Goal: Task Accomplishment & Management: Complete application form

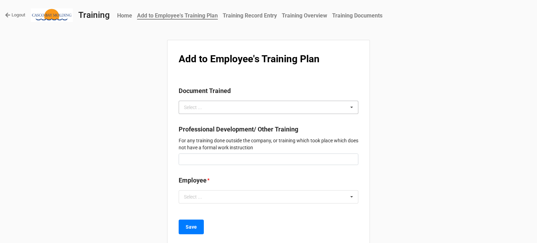
click at [214, 103] on div "Select ... No results found." at bounding box center [269, 107] width 180 height 13
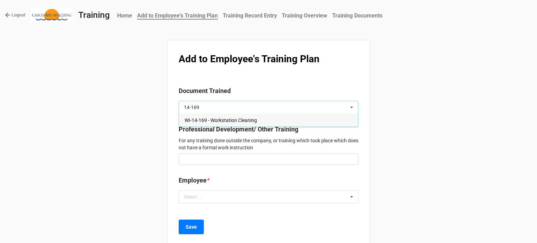
type input "14-169"
click at [215, 122] on span "WI-14-169 - Workstation Cleaning" at bounding box center [221, 120] width 72 height 6
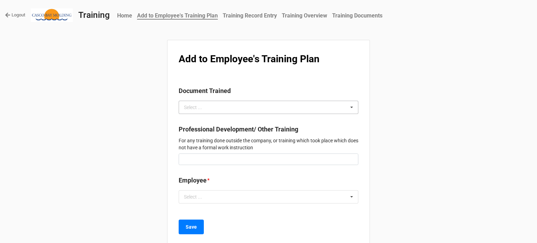
click at [259, 113] on div "Select ... No results found." at bounding box center [269, 107] width 180 height 13
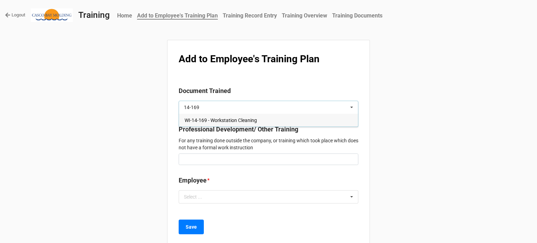
type input "14-169"
click at [259, 123] on div "WI-14-169 - Workstation Cleaning" at bounding box center [268, 120] width 179 height 13
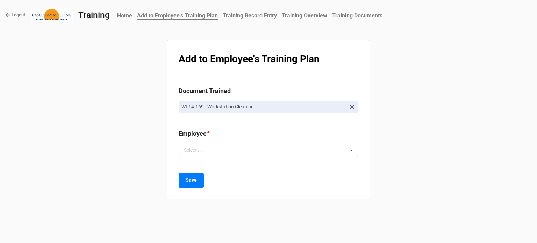
click at [243, 151] on div "Select ... No results found." at bounding box center [269, 150] width 180 height 13
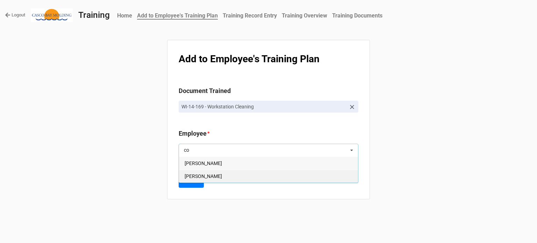
type input "co"
click at [241, 175] on div "[PERSON_NAME]" at bounding box center [268, 176] width 179 height 13
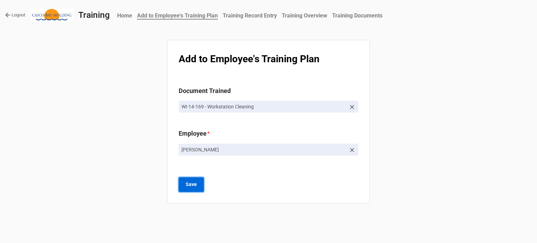
click at [191, 184] on b "Save" at bounding box center [191, 184] width 11 height 7
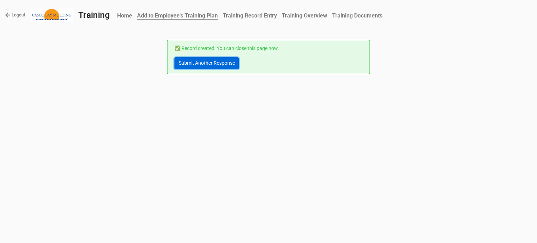
click at [221, 65] on link "Submit Another Response" at bounding box center [206, 63] width 64 height 12
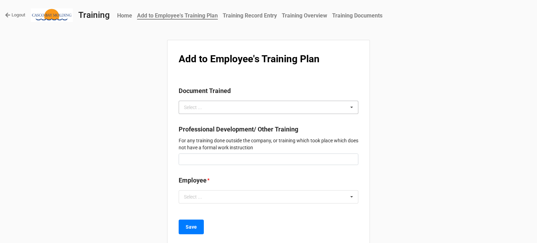
click at [215, 107] on div "Select ... No results found." at bounding box center [269, 107] width 180 height 13
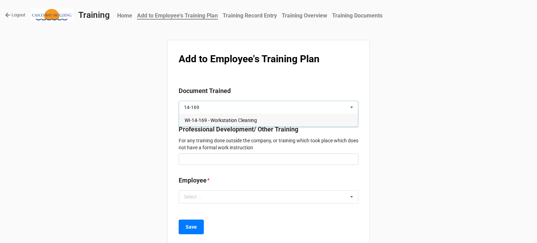
type input "14-169"
click at [222, 118] on span "WI-14-169 - Workstation Cleaning" at bounding box center [221, 120] width 72 height 6
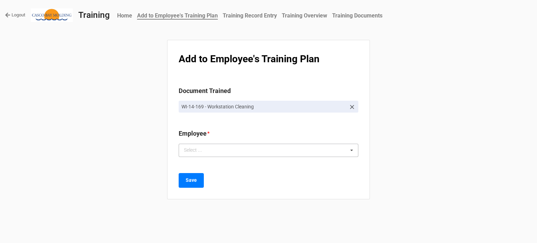
click at [228, 152] on div "Select ... No results found." at bounding box center [269, 150] width 180 height 13
type input "rich"
click at [222, 162] on span "[PERSON_NAME]" at bounding box center [203, 163] width 37 height 6
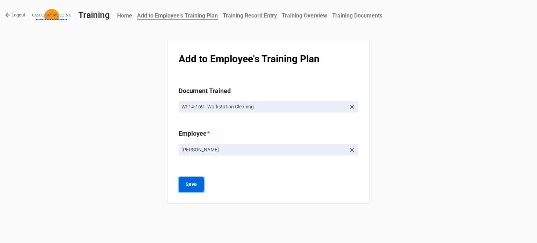
click at [192, 185] on b "Save" at bounding box center [191, 184] width 11 height 7
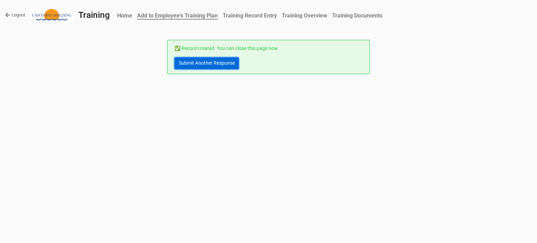
click at [219, 68] on link "Submit Another Response" at bounding box center [206, 63] width 64 height 12
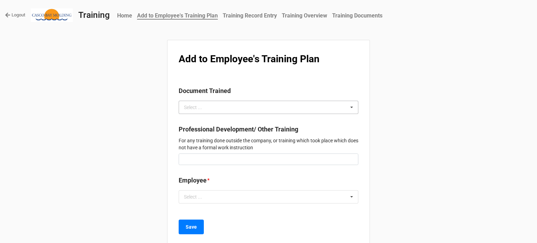
click at [228, 107] on div "Select ... No results found." at bounding box center [269, 107] width 180 height 13
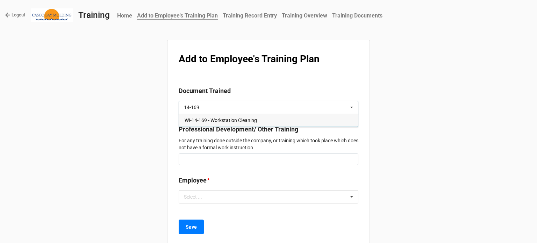
type input "14-169"
click at [230, 121] on span "WI-14-169 - Workstation Cleaning" at bounding box center [221, 120] width 72 height 6
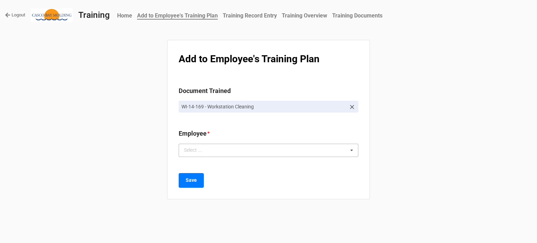
click at [238, 152] on div "Select ... No results found." at bounding box center [269, 150] width 180 height 13
type input "kay"
click at [216, 162] on div "[PERSON_NAME]" at bounding box center [268, 163] width 179 height 13
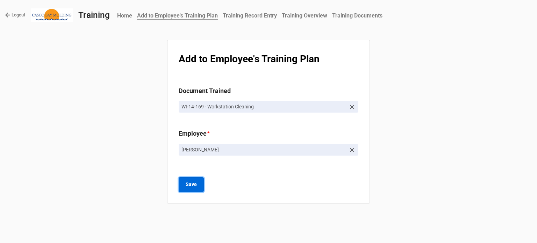
click at [195, 184] on b "Save" at bounding box center [191, 184] width 11 height 7
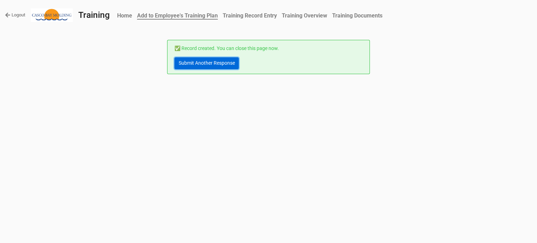
click at [191, 66] on link "Submit Another Response" at bounding box center [206, 63] width 64 height 12
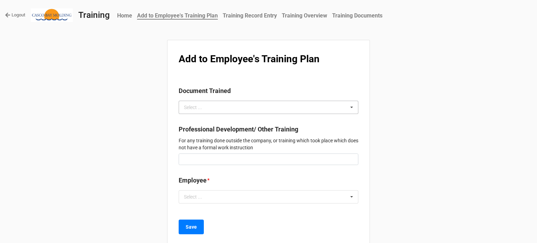
click at [207, 109] on div "Select ..." at bounding box center [197, 107] width 30 height 8
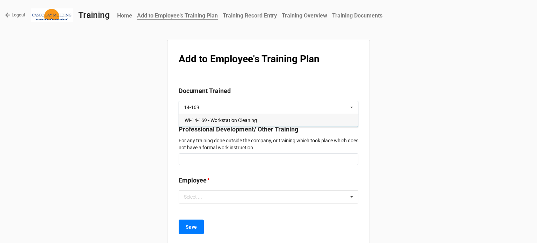
type input "14-169"
click at [230, 119] on span "WI-14-169 - Workstation Cleaning" at bounding box center [221, 120] width 72 height 6
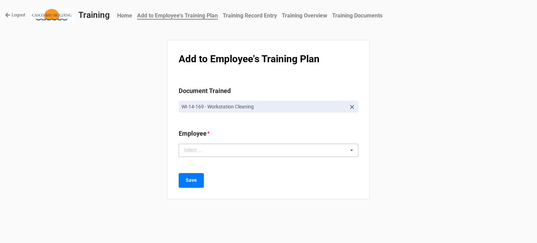
click at [220, 147] on div "Select ... No results found." at bounding box center [269, 150] width 180 height 13
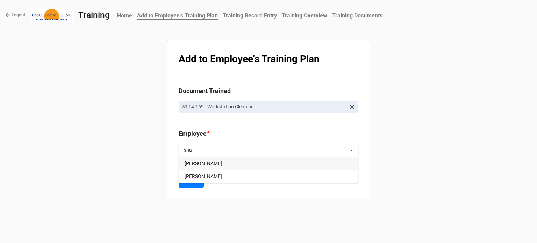
type input "sha"
click at [218, 163] on div "[PERSON_NAME]" at bounding box center [268, 163] width 179 height 13
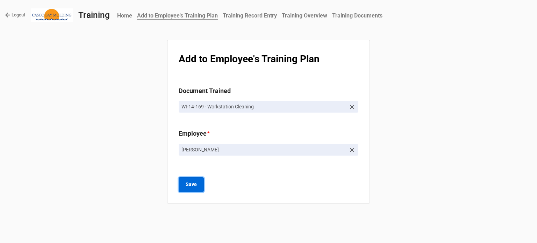
click at [196, 181] on b "Save" at bounding box center [191, 184] width 11 height 7
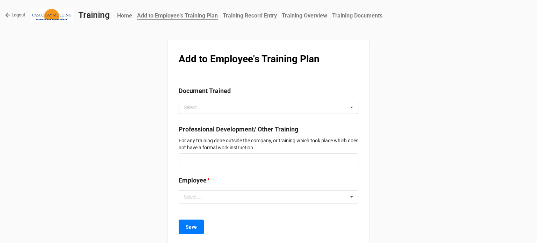
click at [233, 105] on div "Select ... No results found." at bounding box center [269, 107] width 180 height 13
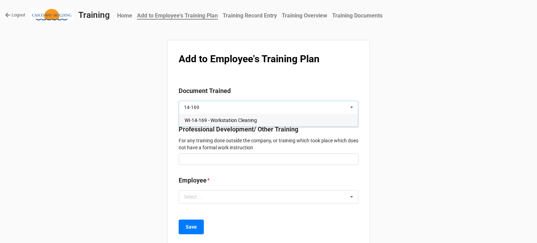
type input "14-169"
click at [235, 121] on span "WI-14-169 - Workstation Cleaning" at bounding box center [221, 120] width 72 height 6
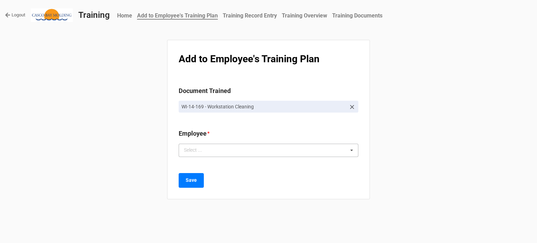
click at [241, 152] on div "Select ... No results found." at bounding box center [269, 150] width 180 height 13
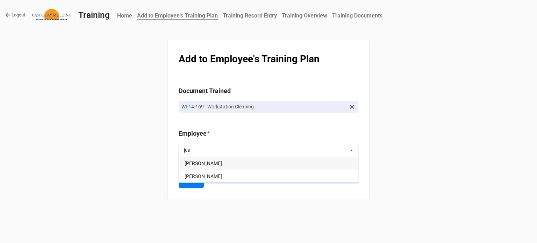
type input "jes"
click at [197, 163] on span "[PERSON_NAME]" at bounding box center [203, 163] width 37 height 6
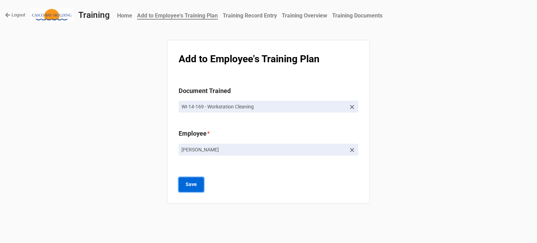
click at [194, 187] on b "Save" at bounding box center [191, 184] width 11 height 7
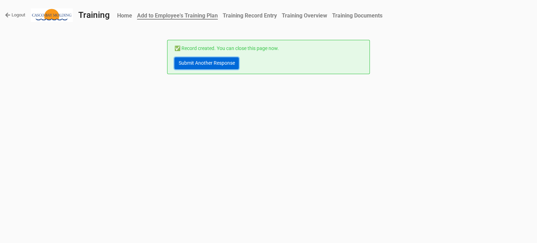
click at [204, 67] on link "Submit Another Response" at bounding box center [206, 63] width 64 height 12
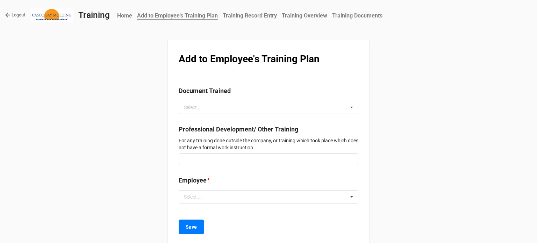
click at [210, 99] on div "Document Trained" at bounding box center [269, 93] width 180 height 15
click at [213, 102] on div "Select ... No results found." at bounding box center [269, 107] width 180 height 13
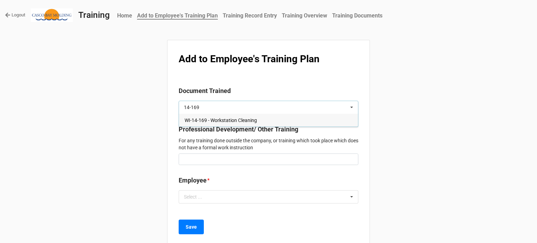
type input "14-169"
click at [248, 124] on div "WI-14-169 - Workstation Cleaning" at bounding box center [268, 120] width 179 height 13
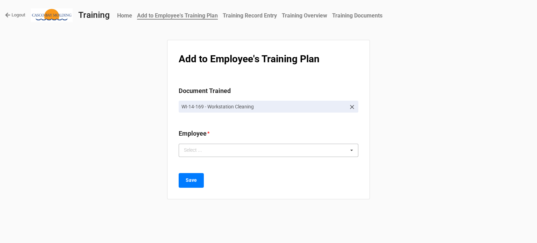
click at [249, 149] on div "Select ... No results found." at bounding box center [269, 150] width 180 height 13
type input "bran"
click at [229, 162] on div "[PERSON_NAME]" at bounding box center [268, 163] width 179 height 13
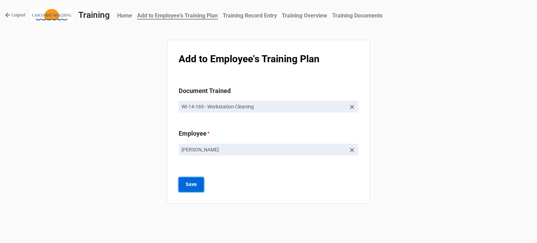
click at [193, 186] on b "Save" at bounding box center [191, 184] width 11 height 7
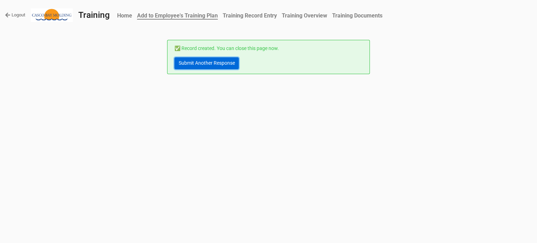
click at [205, 63] on link "Submit Another Response" at bounding box center [206, 63] width 64 height 12
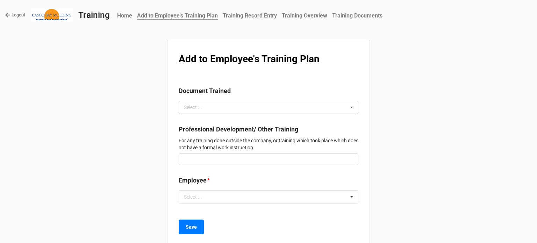
click at [232, 108] on div "Select ... No results found." at bounding box center [269, 107] width 180 height 13
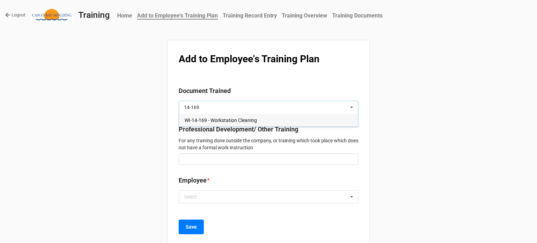
type input "14-169"
click at [231, 119] on span "WI-14-169 - Workstation Cleaning" at bounding box center [221, 120] width 72 height 6
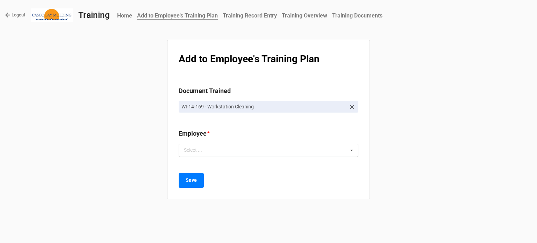
click at [228, 150] on div "Select ... No results found." at bounding box center [269, 150] width 180 height 13
type input "joe"
click at [217, 162] on div "[PERSON_NAME]" at bounding box center [268, 163] width 179 height 13
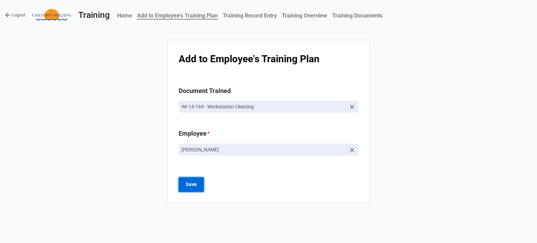
click at [196, 186] on button "Save" at bounding box center [191, 184] width 25 height 15
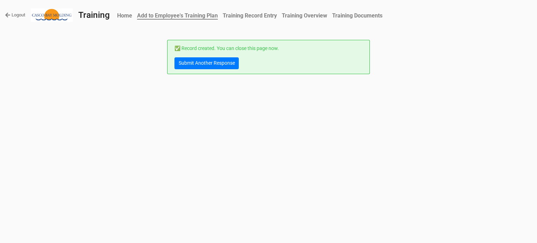
click at [222, 69] on div "✅ Record created. You can close this page now. Submit Another Response" at bounding box center [268, 57] width 203 height 34
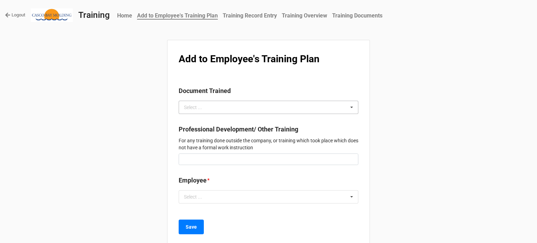
click at [219, 102] on div "Select ... No results found." at bounding box center [269, 107] width 180 height 13
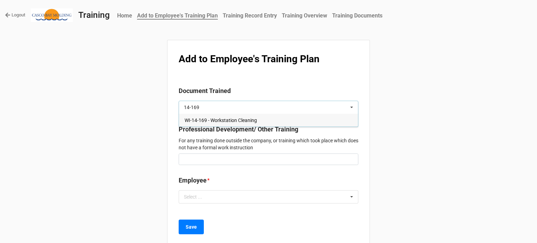
type input "14-169"
click at [215, 118] on span "WI-14-169 - Workstation Cleaning" at bounding box center [221, 120] width 72 height 6
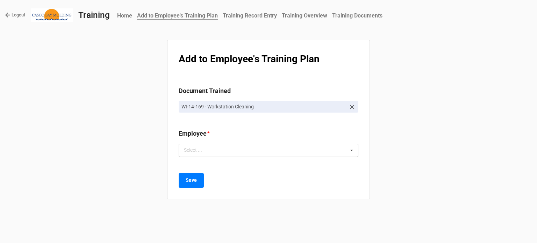
click at [220, 154] on div "Select ... No results found." at bounding box center [269, 150] width 180 height 13
type input "ph"
click at [218, 162] on span "[PERSON_NAME]" at bounding box center [203, 163] width 37 height 6
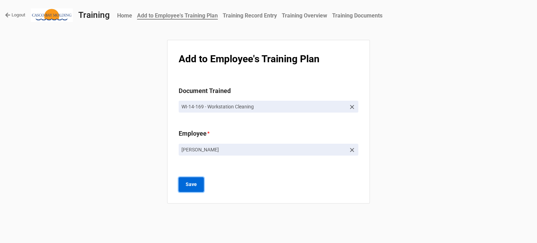
click at [198, 183] on button "Save" at bounding box center [191, 184] width 25 height 15
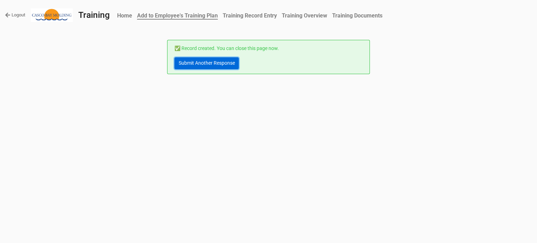
click at [216, 59] on link "Submit Another Response" at bounding box center [206, 63] width 64 height 12
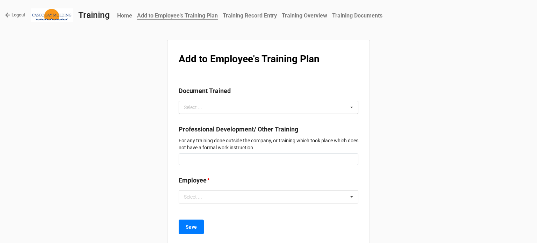
click at [261, 107] on div "Select ... No results found." at bounding box center [269, 107] width 180 height 13
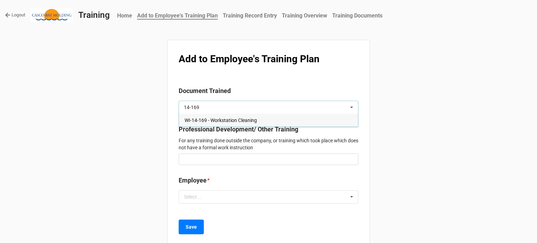
type input "14-169"
click at [263, 120] on div "WI-14-169 - Workstation Cleaning" at bounding box center [268, 120] width 179 height 13
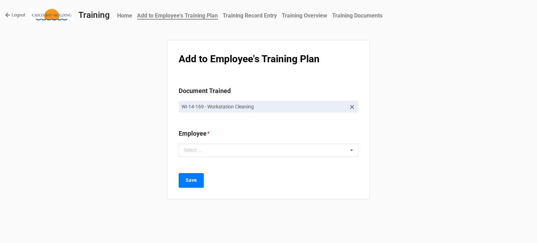
drag, startPoint x: 256, startPoint y: 146, endPoint x: 257, endPoint y: 142, distance: 4.3
click at [256, 146] on div "Select ... No results found." at bounding box center [269, 150] width 180 height 13
type input "thu"
click at [247, 165] on div "Thuy Le" at bounding box center [268, 163] width 179 height 13
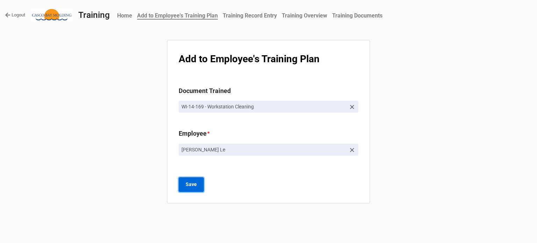
click at [196, 185] on b "Save" at bounding box center [191, 184] width 11 height 7
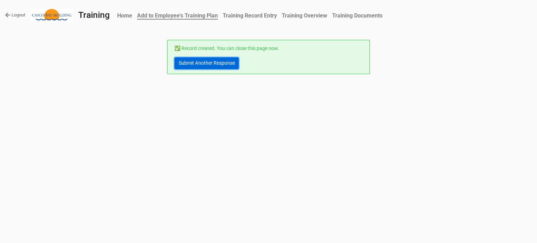
click at [224, 66] on link "Submit Another Response" at bounding box center [206, 63] width 64 height 12
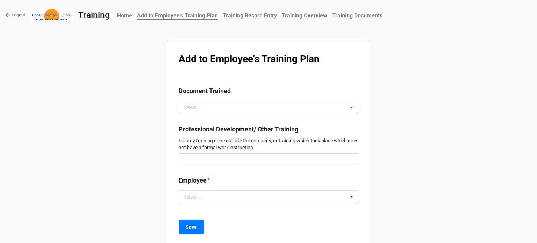
click at [222, 110] on div "Select ... No results found." at bounding box center [269, 107] width 180 height 13
type input "14-169"
click at [223, 117] on div "No results found." at bounding box center [269, 120] width 180 height 13
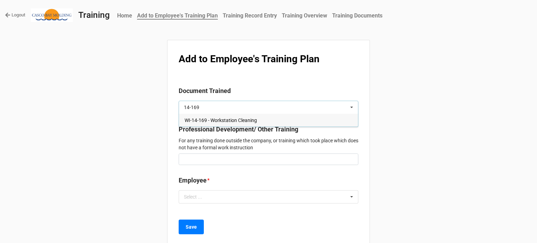
click at [234, 119] on span "WI-14-169 - Workstation Cleaning" at bounding box center [221, 120] width 72 height 6
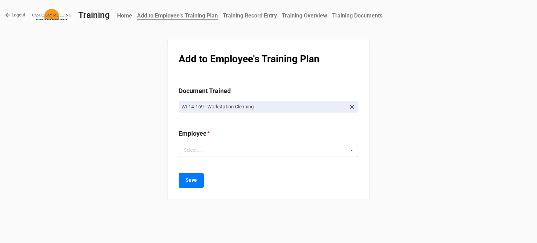
click at [234, 146] on div "Select ... No results found." at bounding box center [269, 150] width 180 height 13
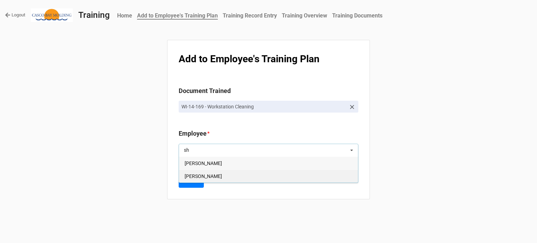
type input "sh"
click at [217, 176] on span "Shaun Sadowski" at bounding box center [203, 176] width 37 height 6
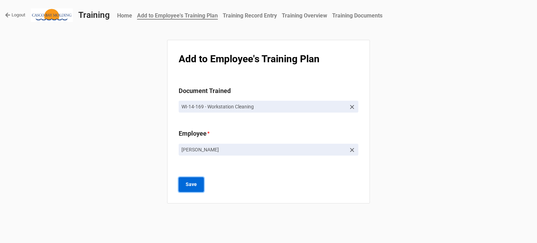
click at [191, 184] on b "Save" at bounding box center [191, 184] width 11 height 7
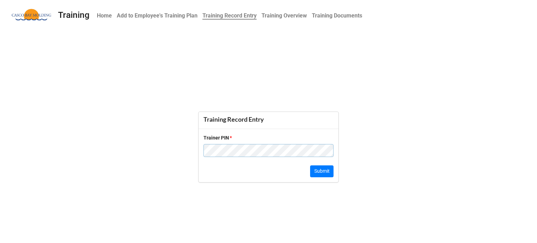
click button "Submit" at bounding box center [321, 171] width 23 height 12
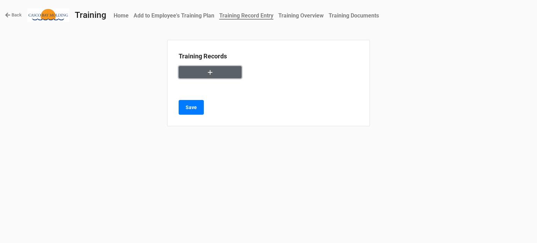
click at [214, 76] on button "button" at bounding box center [210, 72] width 63 height 12
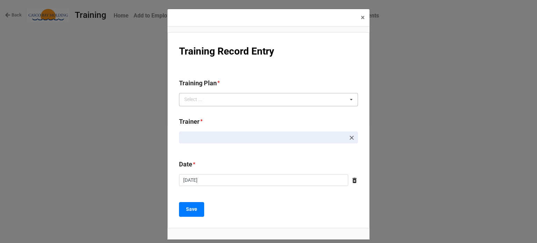
click at [216, 102] on div "Select ... No results found." at bounding box center [268, 99] width 179 height 13
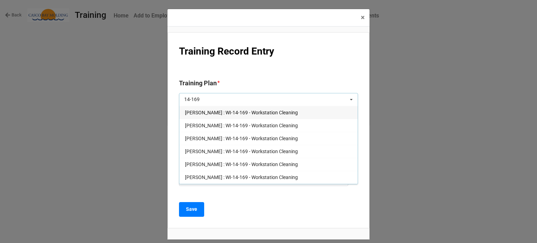
type input "14-169"
click at [214, 114] on span "Brandon Colburn : WI-14-169 - Workstation Cleaning" at bounding box center [241, 113] width 113 height 6
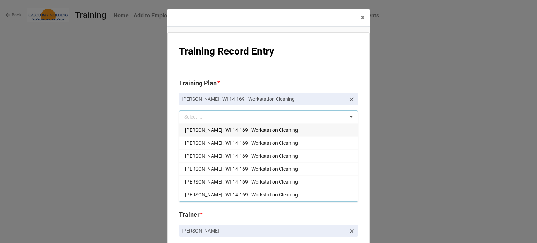
click at [352, 101] on icon at bounding box center [351, 99] width 7 height 7
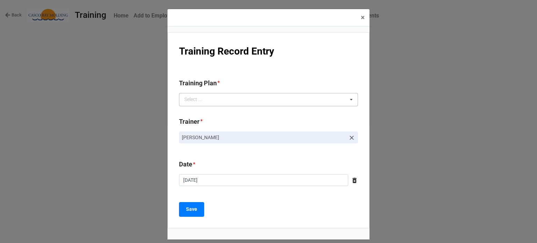
click at [270, 99] on div "14-169 Select ... Brandon Colburn : WI-14-169 - Workstation Cleaning Courtney G…" at bounding box center [268, 99] width 179 height 13
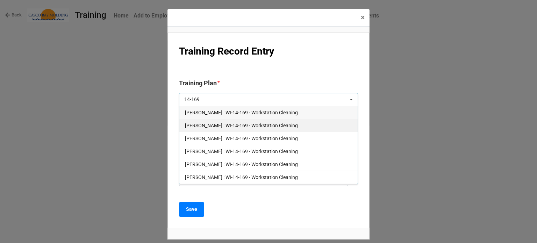
type input "14-169"
click at [230, 126] on span "Courtney Grant : WI-14-169 - Workstation Cleaning" at bounding box center [241, 126] width 113 height 6
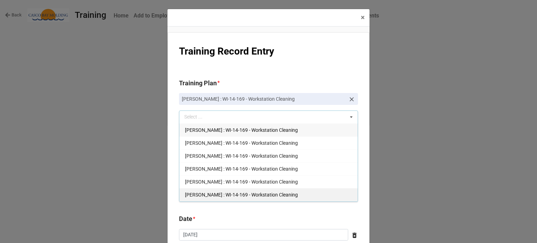
click at [241, 194] on span "Richard McLaughlin : WI-14-169 - Workstation Cleaning" at bounding box center [241, 195] width 113 height 6
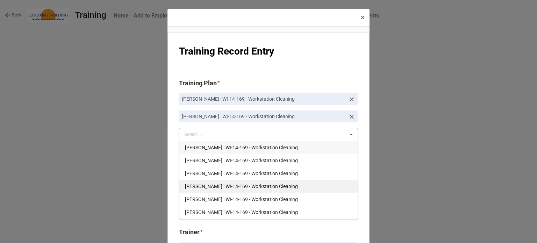
click at [235, 188] on span "Kayla Simpson : WI-14-169 - Workstation Cleaning" at bounding box center [241, 187] width 113 height 6
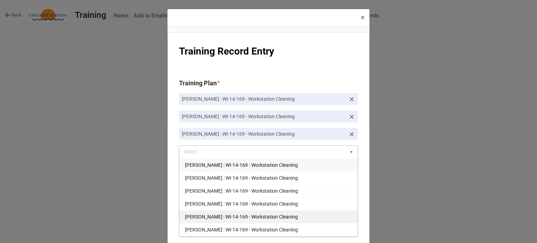
click at [235, 214] on span "Shari Adams : WI-14-169 - Workstation Cleaning" at bounding box center [241, 217] width 113 height 6
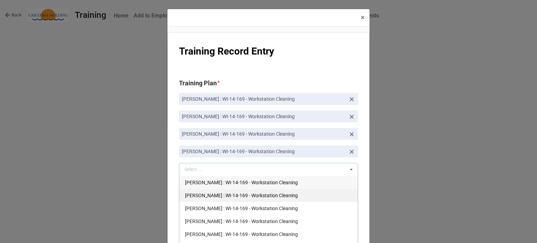
click at [229, 196] on span "Jessica Bailey : WI-14-169 - Workstation Cleaning" at bounding box center [241, 196] width 113 height 6
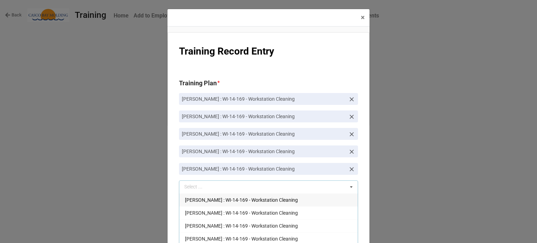
click at [229, 200] on span "Brandon Colburn : WI-14-169 - Workstation Cleaning" at bounding box center [241, 200] width 113 height 6
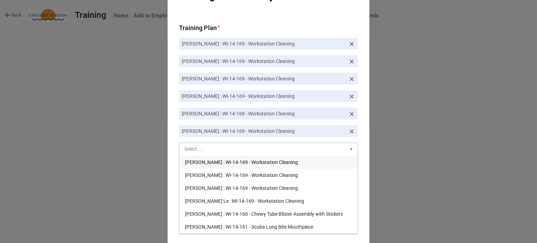
scroll to position [70, 0]
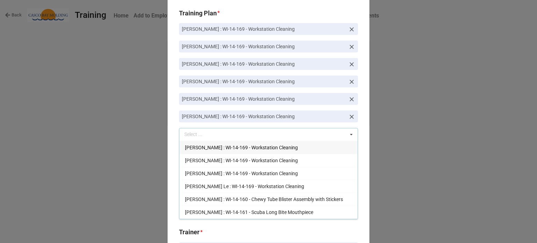
click at [199, 148] on span "Joe Hegarty : WI-14-169 - Workstation Cleaning" at bounding box center [241, 148] width 113 height 6
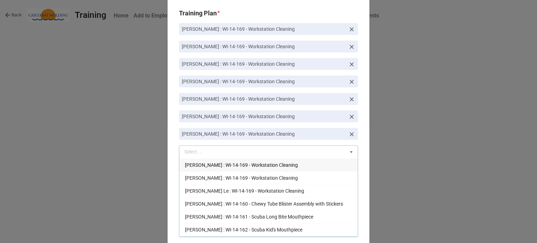
click at [205, 169] on div "Philip D Gagnon : WI-14-169 - Workstation Cleaning" at bounding box center [268, 164] width 178 height 13
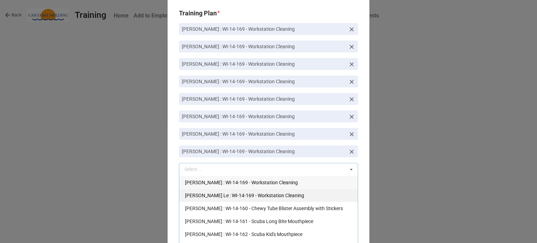
click at [217, 198] on span "Thuy Le : WI-14-169 - Workstation Cleaning" at bounding box center [244, 196] width 119 height 6
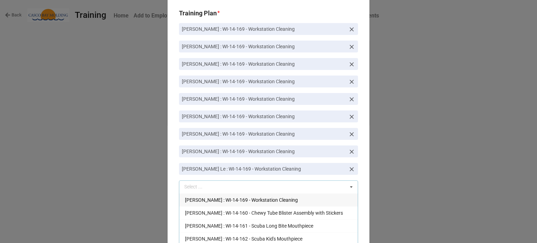
click at [217, 199] on span "Shaun Sadowski : WI-14-169 - Workstation Cleaning" at bounding box center [241, 200] width 113 height 6
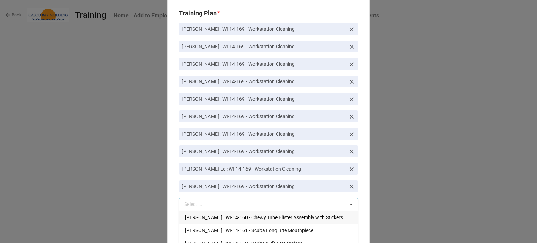
drag, startPoint x: 348, startPoint y: 202, endPoint x: 320, endPoint y: 191, distance: 30.4
click at [348, 203] on icon at bounding box center [351, 204] width 10 height 13
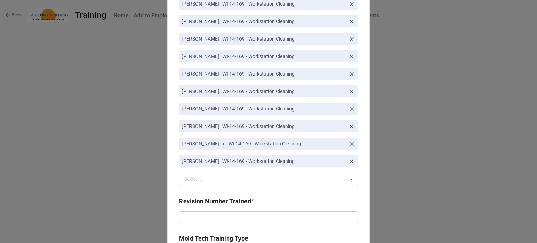
scroll to position [140, 0]
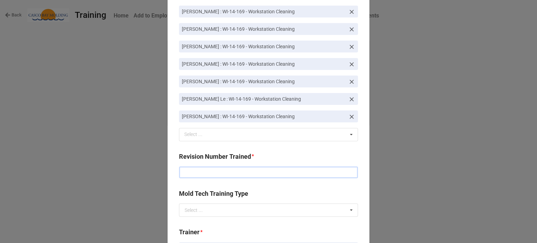
click at [241, 168] on input "text" at bounding box center [268, 172] width 179 height 12
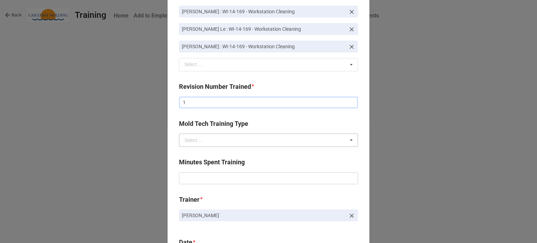
type input "1"
click at [233, 136] on input "text" at bounding box center [269, 140] width 178 height 13
click at [234, 124] on label "Mold Tech Training Type" at bounding box center [213, 124] width 69 height 10
click at [243, 181] on input "text" at bounding box center [268, 178] width 179 height 12
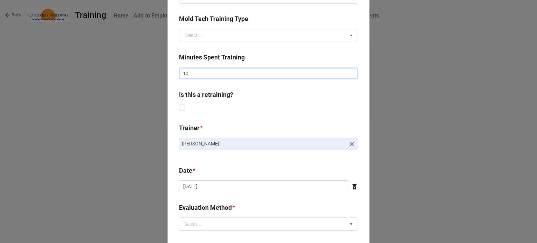
scroll to position [385, 0]
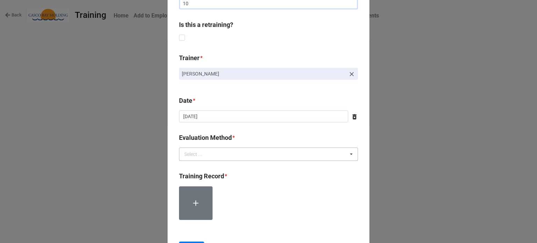
type input "10"
click at [232, 158] on div "Select ... Verbal Quiz Written Exam Technique Observation" at bounding box center [268, 154] width 179 height 13
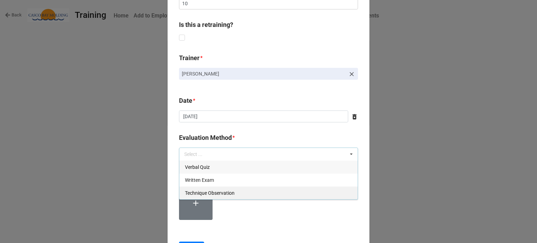
click at [227, 192] on span "Technique Observation" at bounding box center [210, 193] width 50 height 6
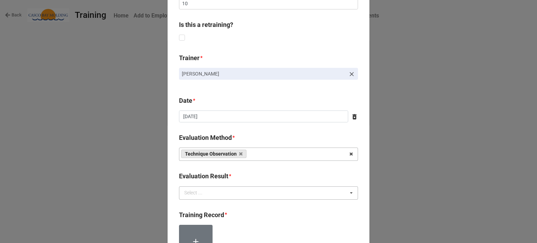
click at [227, 191] on div "Select ... Competency Demonstrated Further Training Needed" at bounding box center [268, 192] width 179 height 13
click at [229, 205] on span "Competency Demonstrated" at bounding box center [214, 206] width 59 height 6
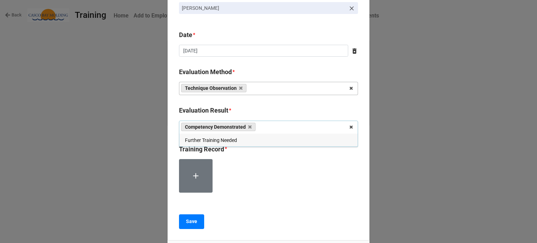
scroll to position [455, 0]
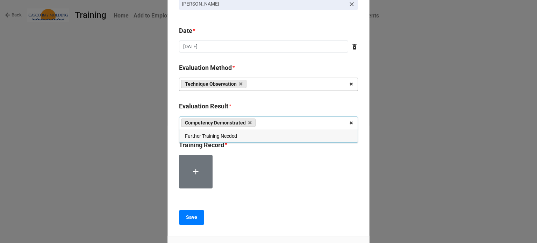
click at [249, 182] on div at bounding box center [268, 174] width 179 height 39
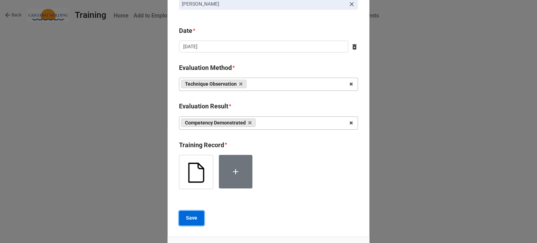
click at [186, 216] on b "Save" at bounding box center [191, 217] width 11 height 7
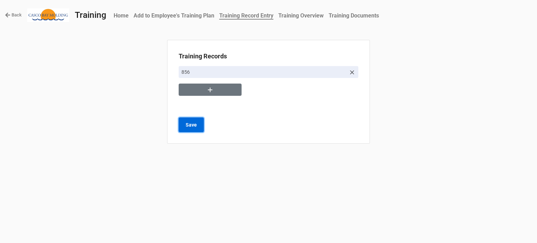
click at [198, 126] on button "Save" at bounding box center [191, 124] width 25 height 15
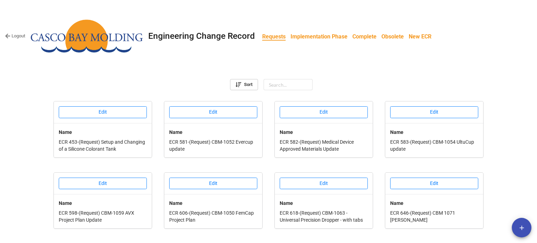
click at [319, 37] on b "Implementation Phase" at bounding box center [319, 36] width 57 height 7
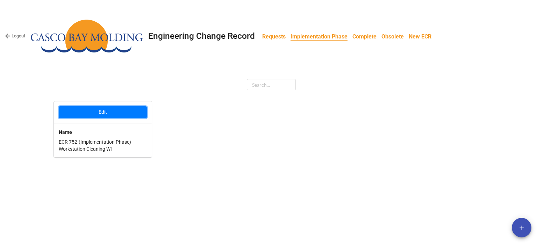
click at [129, 114] on button "Edit" at bounding box center [103, 112] width 88 height 12
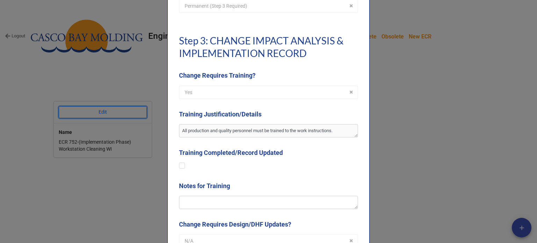
scroll to position [699, 0]
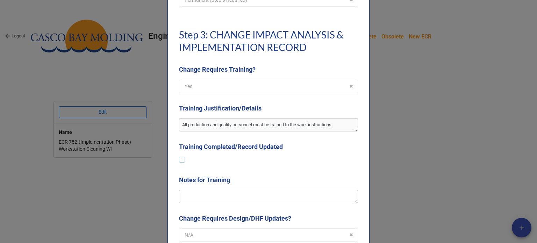
click at [179, 157] on label at bounding box center [182, 157] width 6 height 0
type textarea "x"
checkbox input "true"
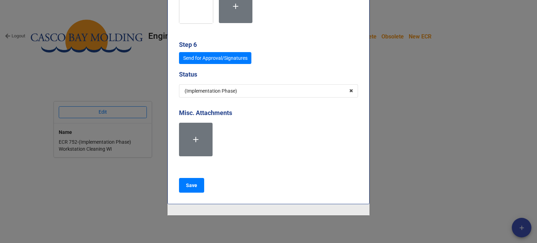
scroll to position [3391, 0]
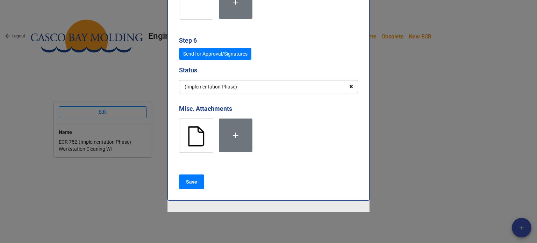
click at [350, 85] on icon at bounding box center [351, 86] width 11 height 13
click at [295, 87] on input "text" at bounding box center [269, 86] width 178 height 13
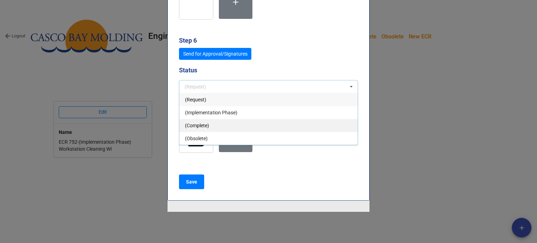
click at [206, 123] on span "(Complete)" at bounding box center [197, 126] width 24 height 6
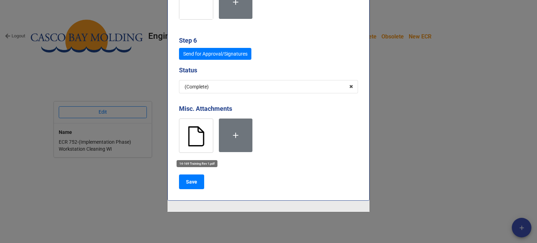
type textarea "x"
click at [196, 177] on button "Save" at bounding box center [191, 181] width 25 height 15
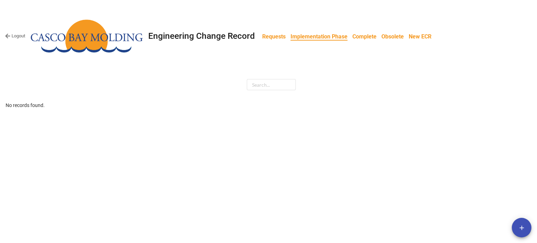
click at [283, 37] on b "Requests" at bounding box center [273, 36] width 23 height 7
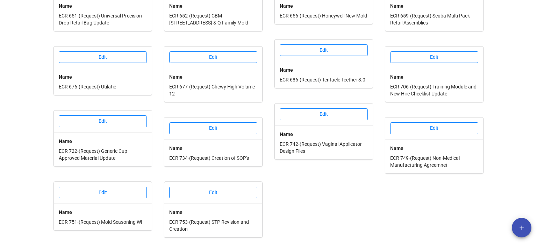
scroll to position [267, 0]
